Goal: Information Seeking & Learning: Learn about a topic

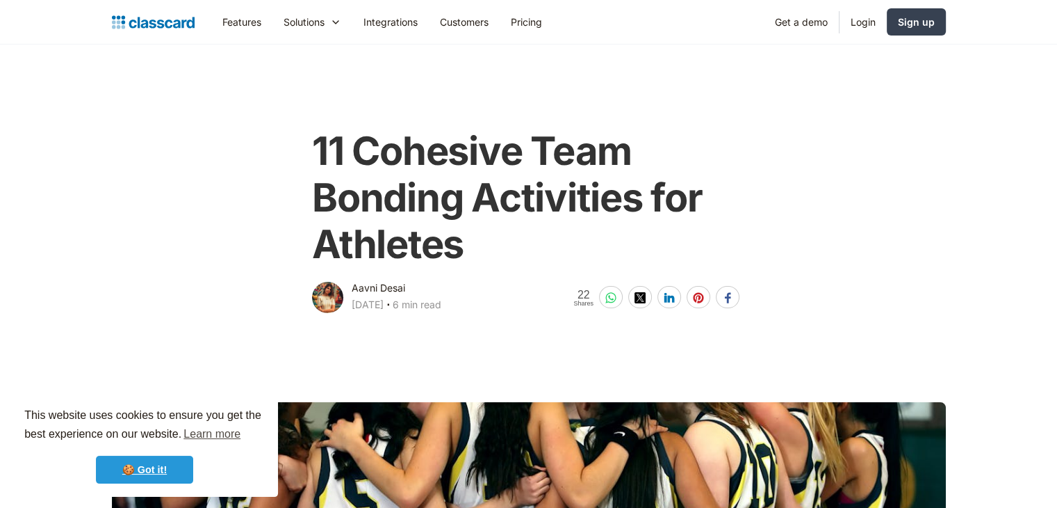
click at [147, 467] on link "🍪 Got it!" at bounding box center [144, 469] width 97 height 28
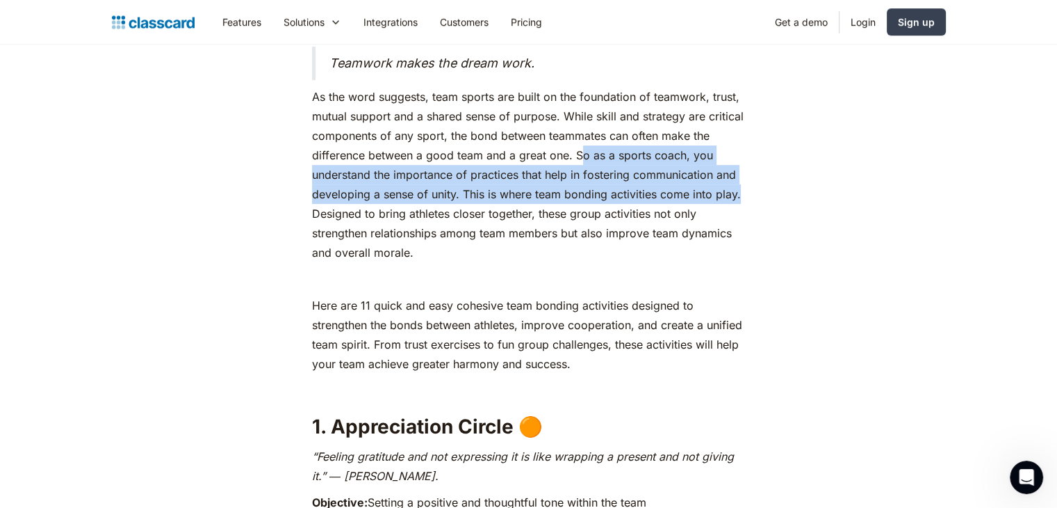
drag, startPoint x: 578, startPoint y: 154, endPoint x: 740, endPoint y: 190, distance: 165.1
click at [740, 190] on p "As the word suggests, team sports are built on the foundation of teamwork, trus…" at bounding box center [528, 174] width 433 height 175
copy p "o as a sports coach, you understand the importance of practices that help in fo…"
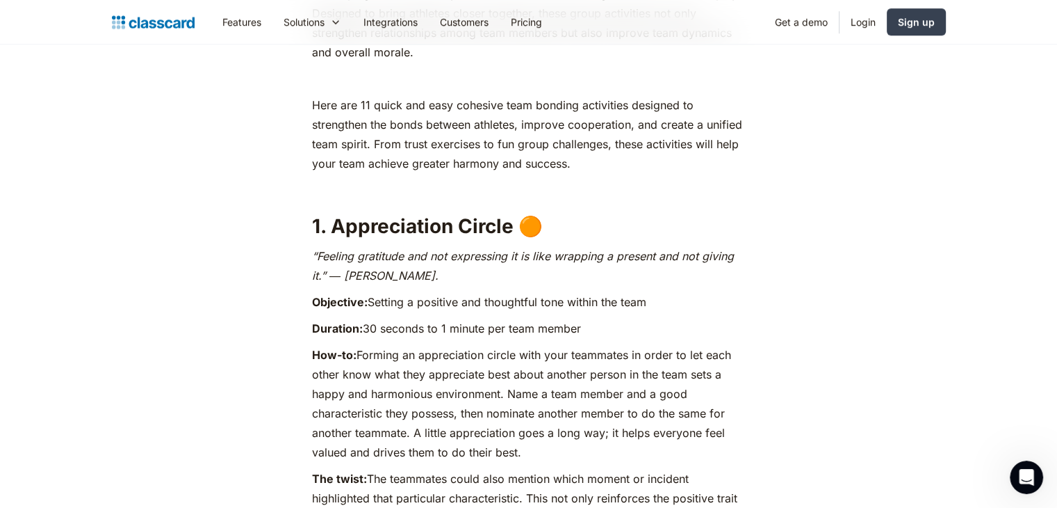
scroll to position [904, 0]
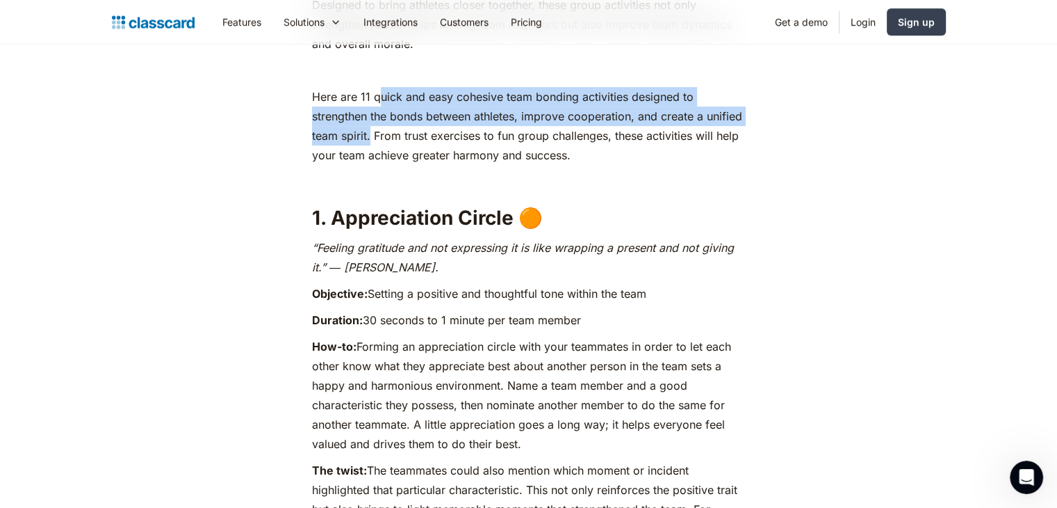
drag, startPoint x: 375, startPoint y: 92, endPoint x: 370, endPoint y: 140, distance: 49.0
click at [370, 140] on p "Here are 11 quick and easy cohesive team bonding activities designed to strengt…" at bounding box center [528, 126] width 433 height 78
copy p "uick and easy cohesive team bonding activities designed to strengthen the bonds…"
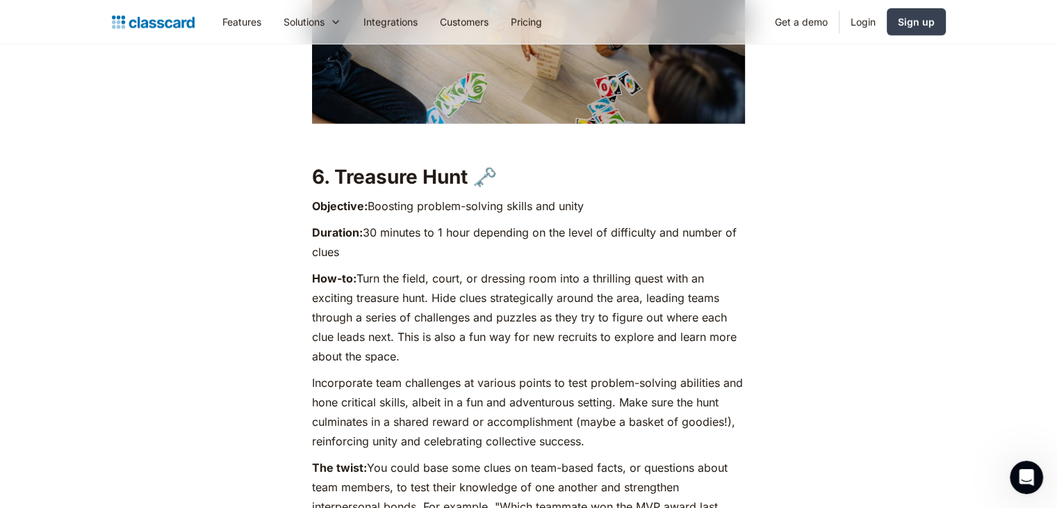
scroll to position [4171, 0]
